Goal: Task Accomplishment & Management: Manage account settings

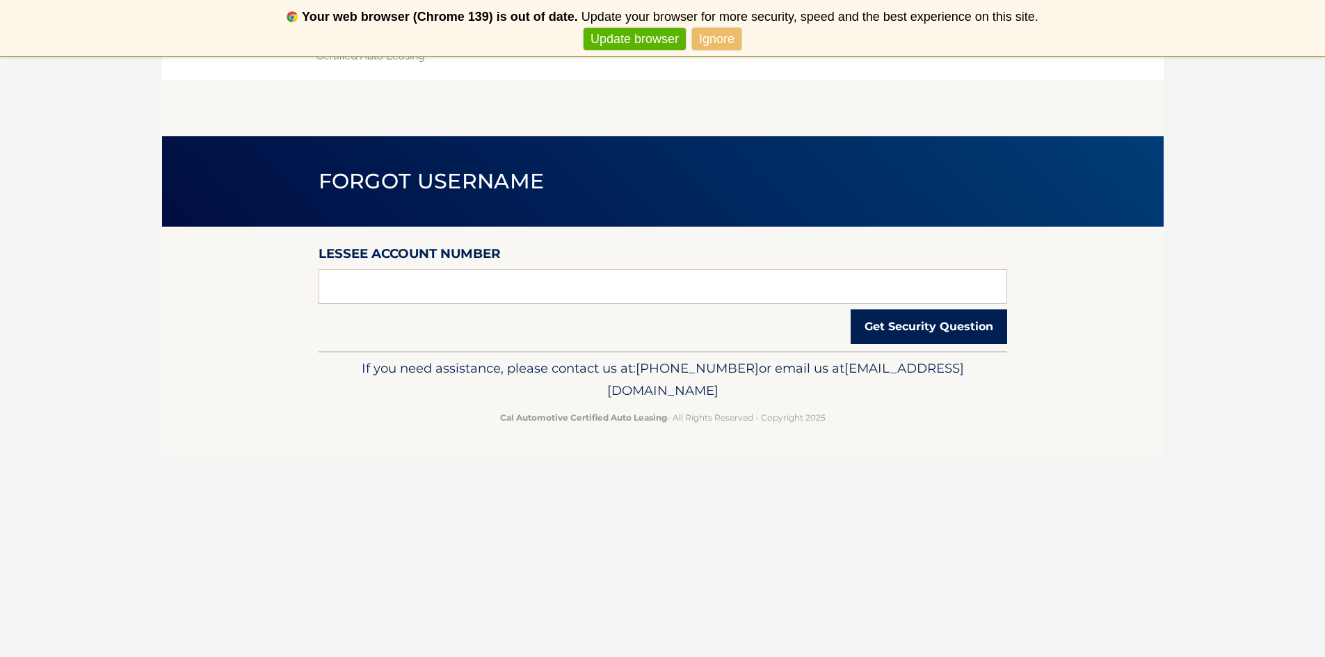
click at [872, 316] on button "Get Security Question" at bounding box center [929, 327] width 157 height 35
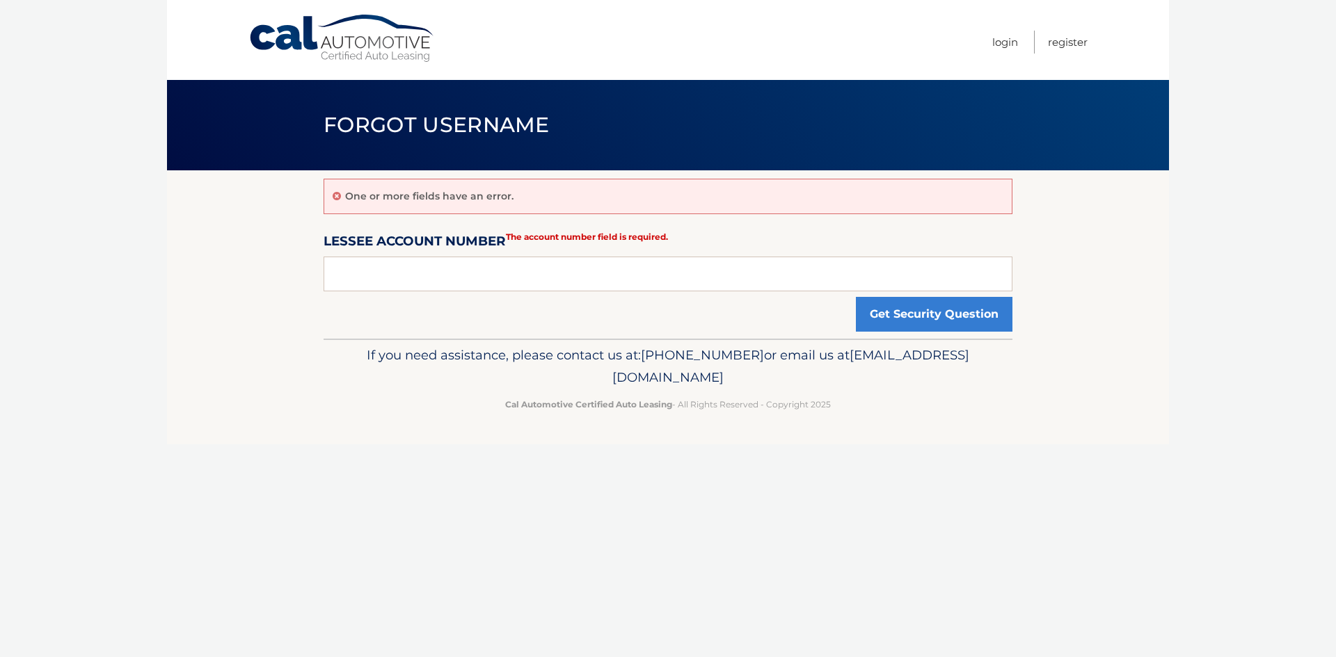
click at [470, 241] on label "Lessee Account Number" at bounding box center [415, 244] width 182 height 26
click at [540, 235] on strong "The account number field is required." at bounding box center [587, 237] width 162 height 10
click at [597, 281] on input "text" at bounding box center [668, 274] width 689 height 35
click at [1013, 45] on link "Login" at bounding box center [1005, 42] width 26 height 23
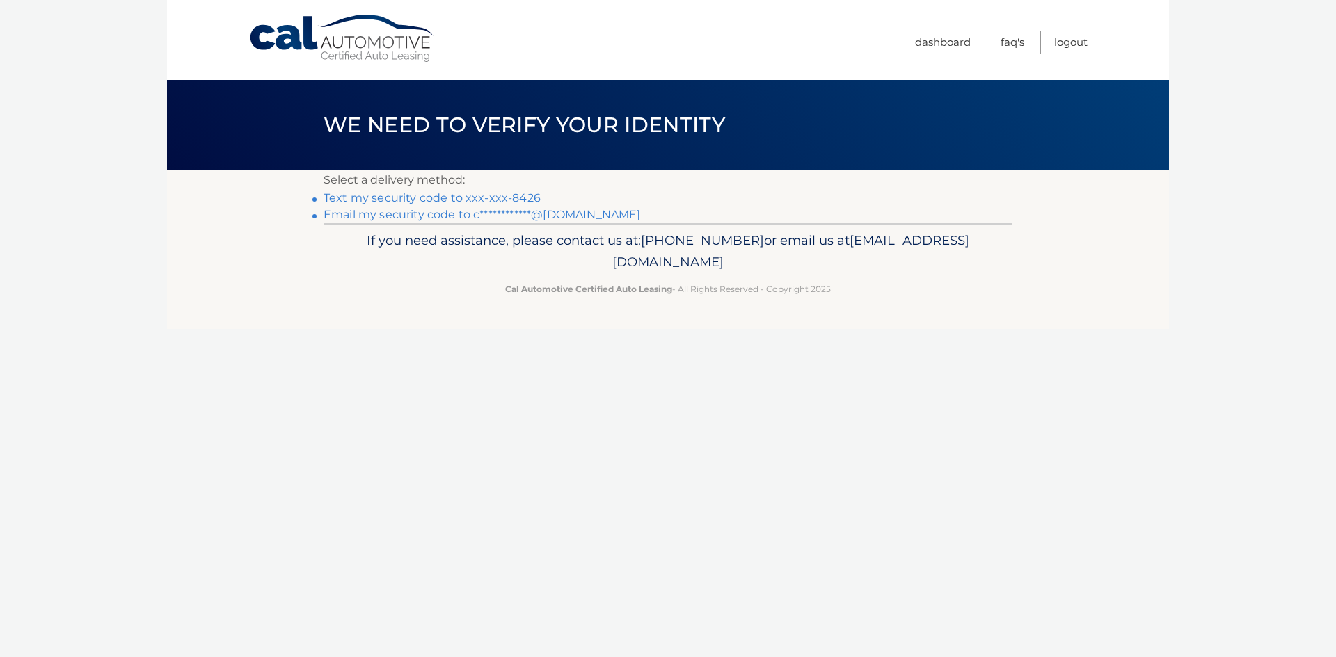
click at [499, 201] on link "Text my security code to xxx-xxx-8426" at bounding box center [432, 197] width 217 height 13
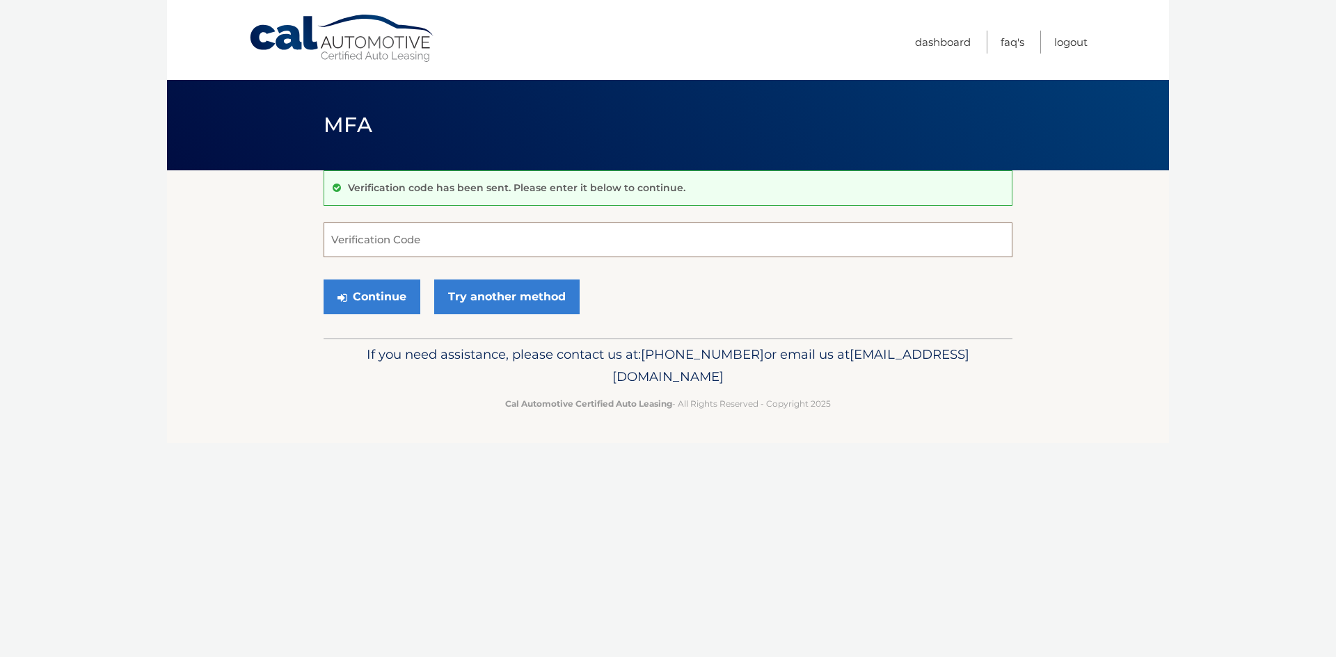
click at [494, 245] on input "Verification Code" at bounding box center [668, 240] width 689 height 35
type input "130213"
click at [390, 295] on button "Continue" at bounding box center [372, 297] width 97 height 35
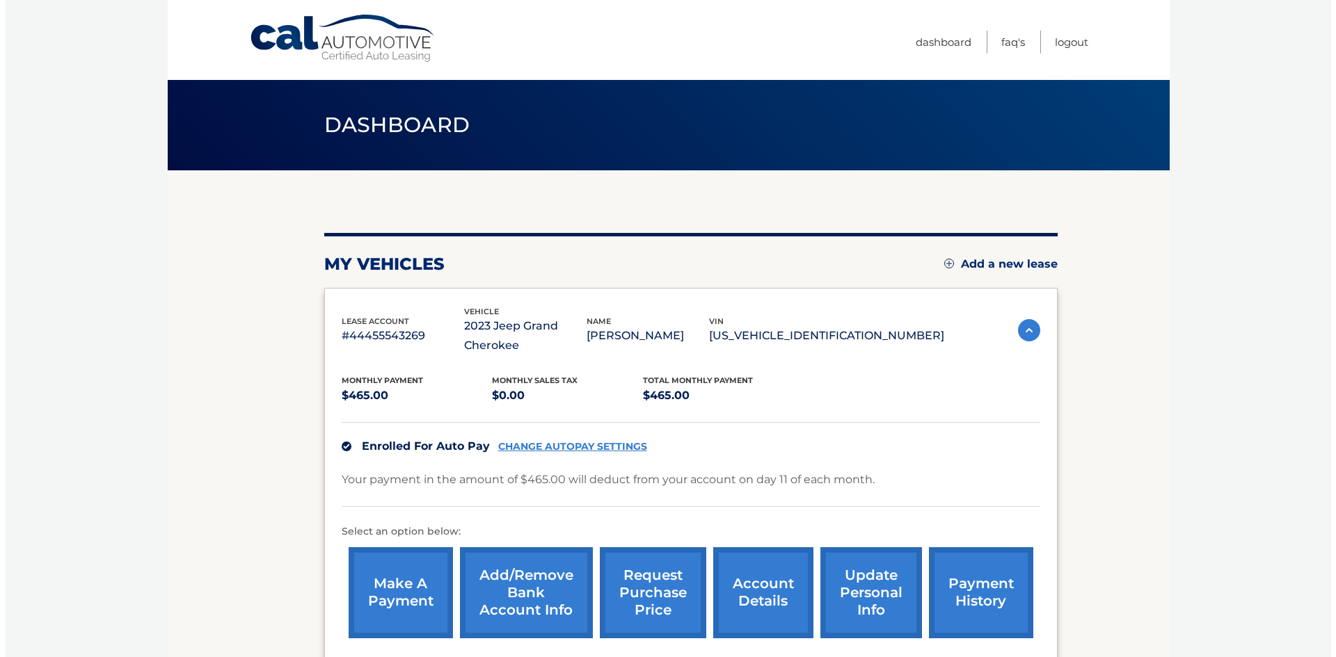
scroll to position [70, 0]
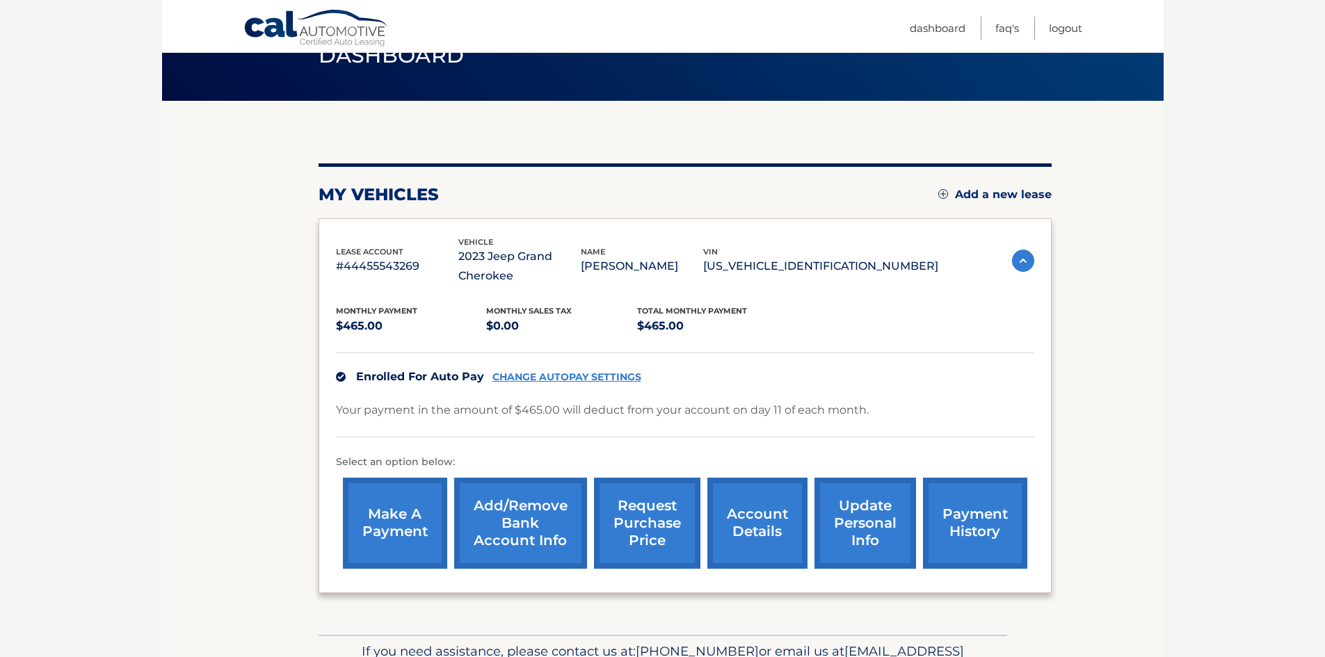
click at [654, 516] on link "request purchase price" at bounding box center [647, 523] width 106 height 91
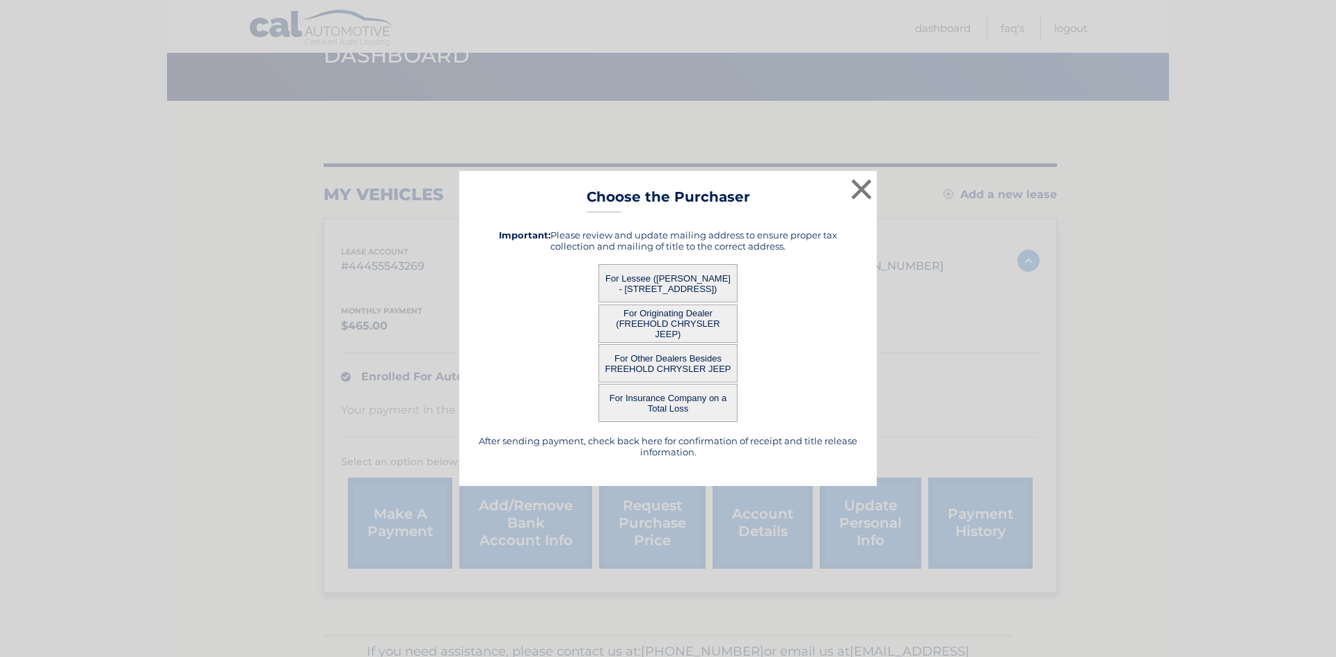
click at [701, 280] on button "For Lessee ([PERSON_NAME] - [STREET_ADDRESS])" at bounding box center [667, 283] width 139 height 38
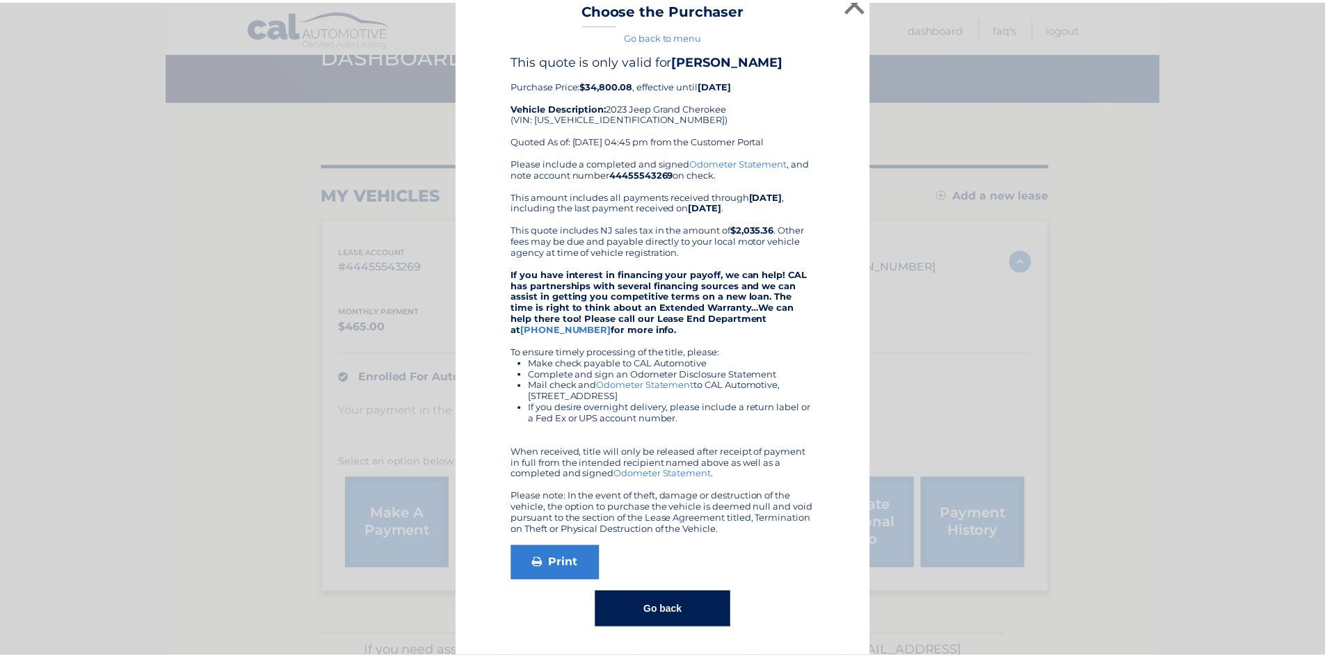
scroll to position [0, 0]
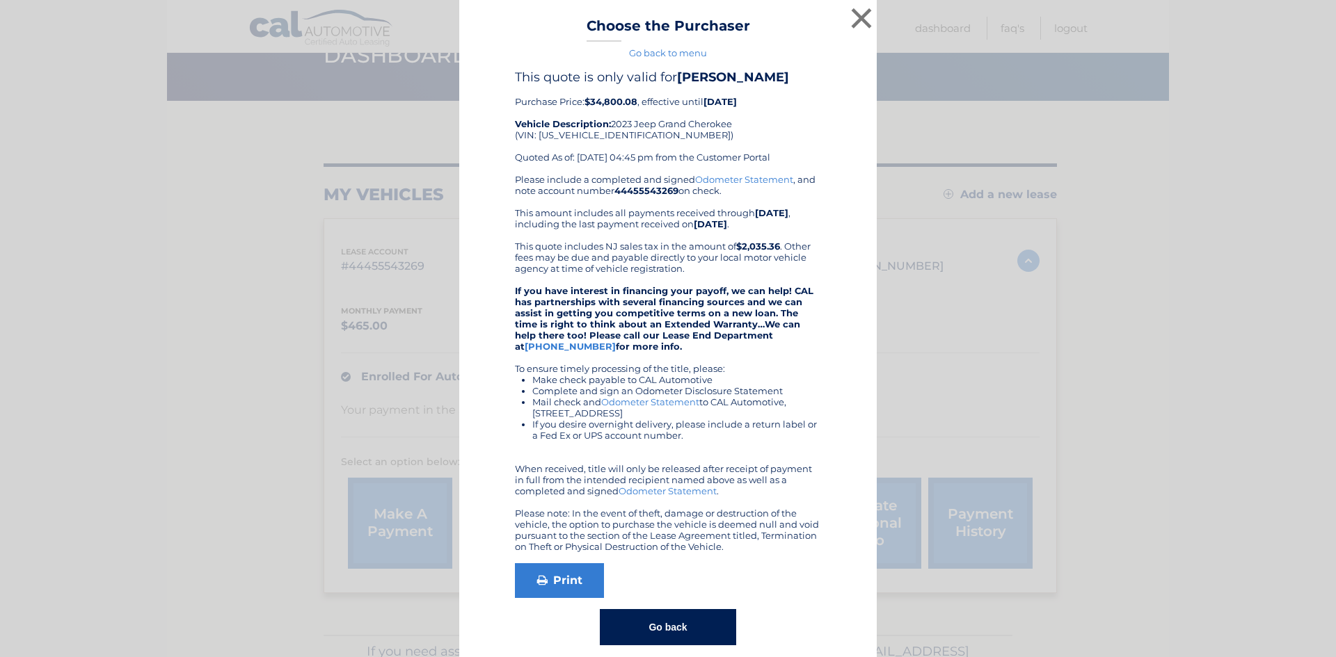
click at [673, 625] on button "Go back" at bounding box center [668, 627] width 136 height 36
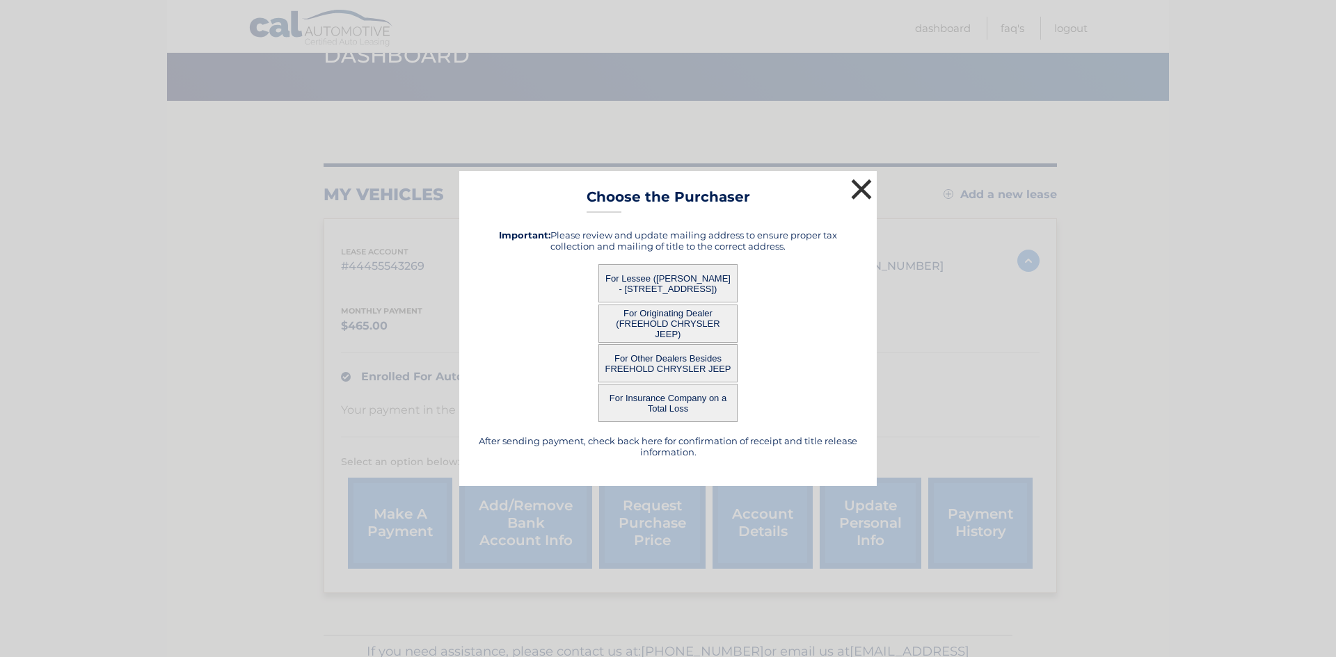
click at [853, 188] on button "×" at bounding box center [861, 189] width 28 height 28
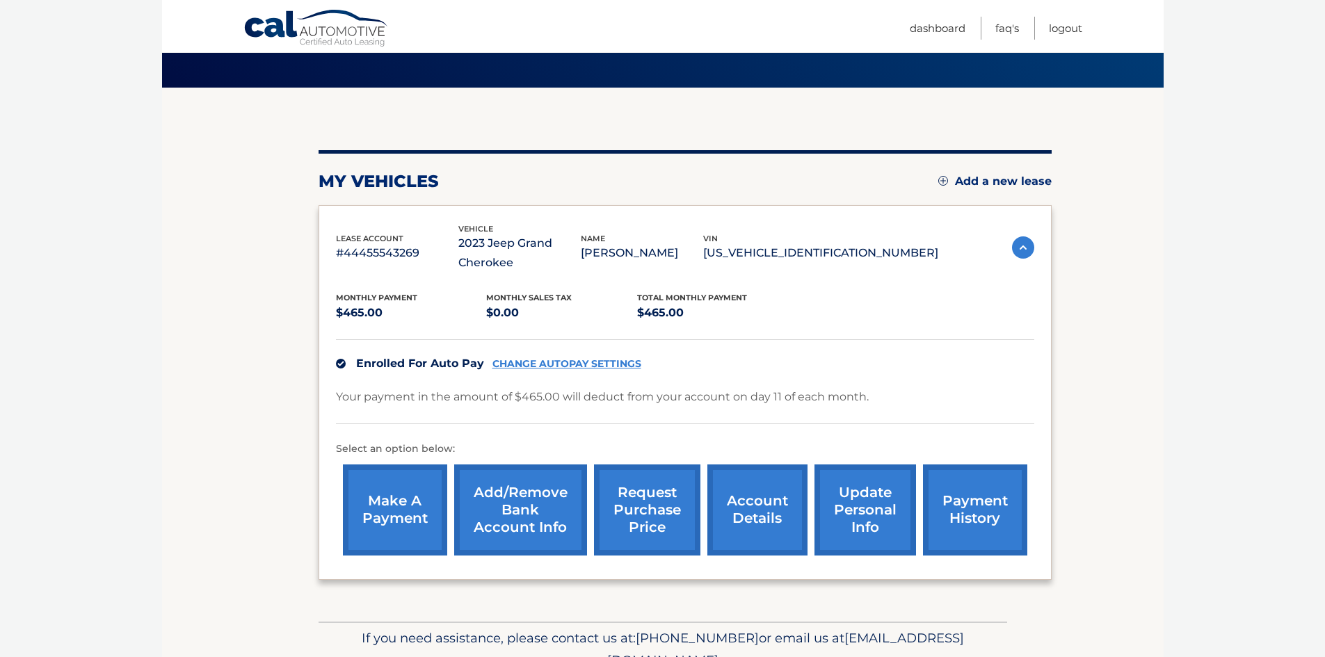
scroll to position [13, 0]
